Goal: Transaction & Acquisition: Purchase product/service

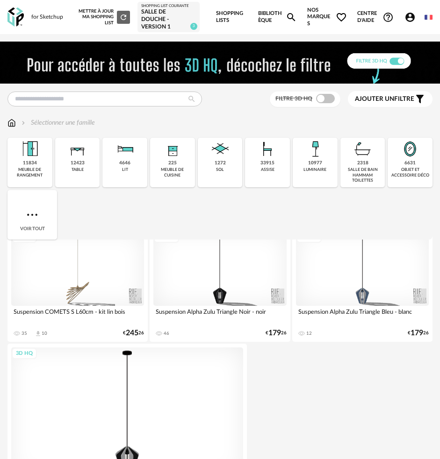
click at [178, 23] on div "Salle de douche - Version 1" at bounding box center [168, 19] width 55 height 22
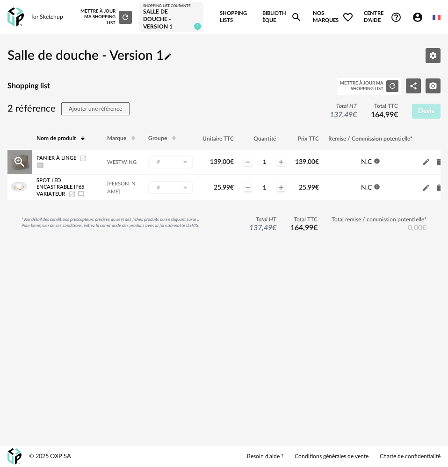
click at [80, 157] on icon "Launch icon" at bounding box center [83, 159] width 6 height 6
click at [81, 192] on icon "Ajouter un commentaire" at bounding box center [81, 194] width 6 height 6
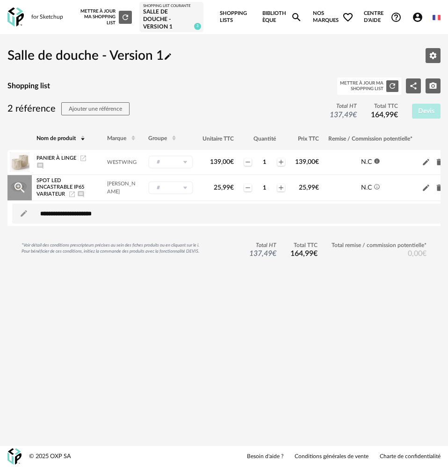
click at [68, 195] on icon "Launch icon" at bounding box center [71, 194] width 7 height 7
click at [283, 186] on icon "Plus icon" at bounding box center [280, 187] width 7 height 7
